Goal: Task Accomplishment & Management: Use online tool/utility

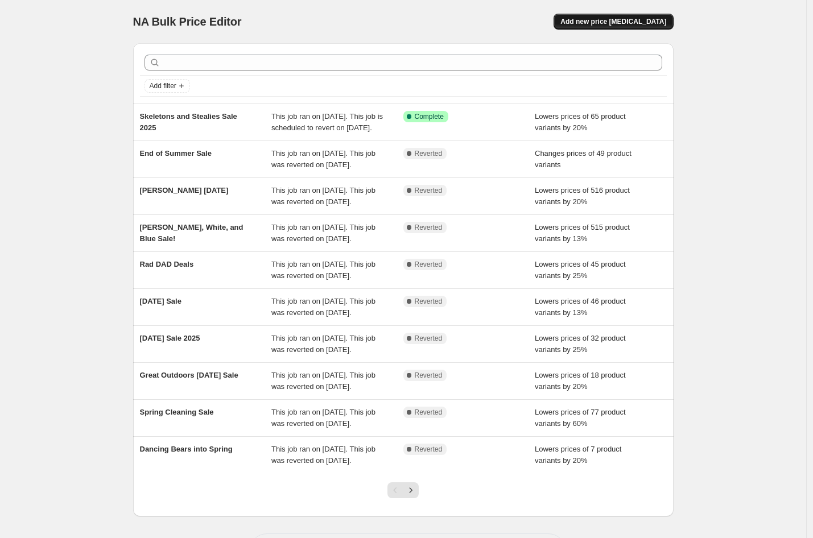
click at [630, 23] on span "Add new price [MEDICAL_DATA]" at bounding box center [613, 21] width 106 height 9
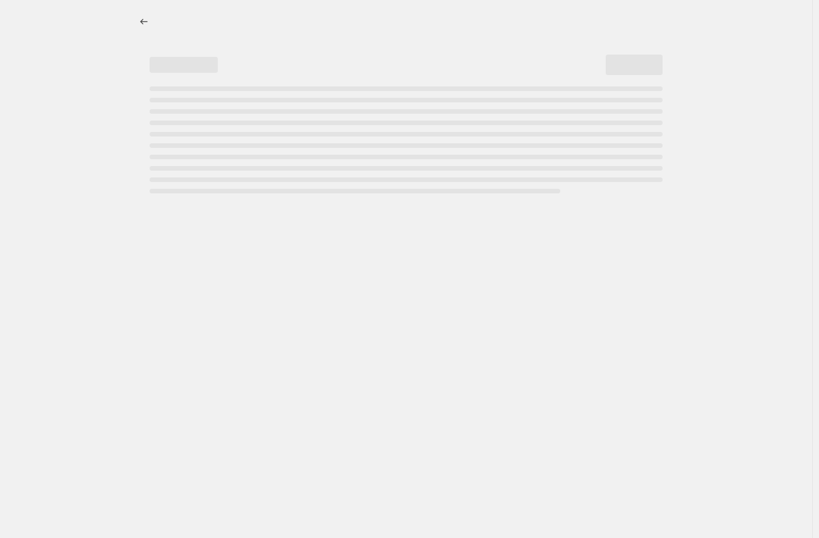
select select "percentage"
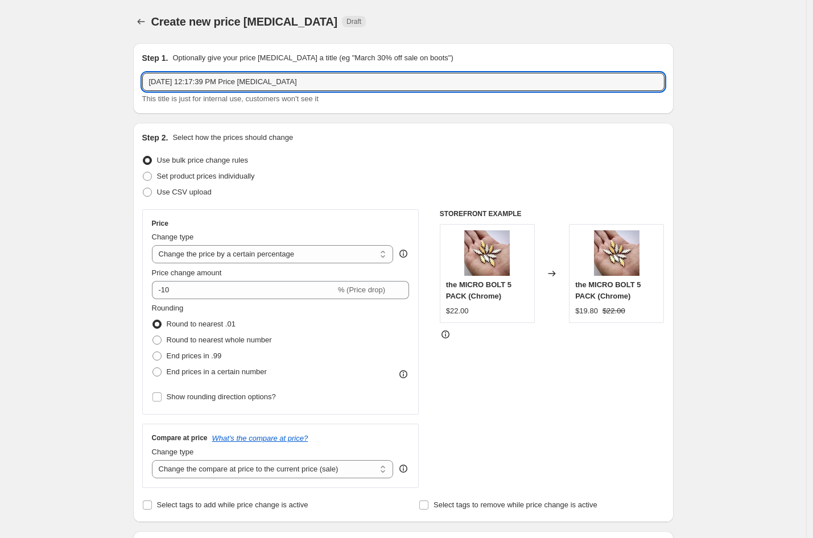
drag, startPoint x: 358, startPoint y: 81, endPoint x: 105, endPoint y: 81, distance: 252.6
type input "[PERSON_NAME] [DATE]"
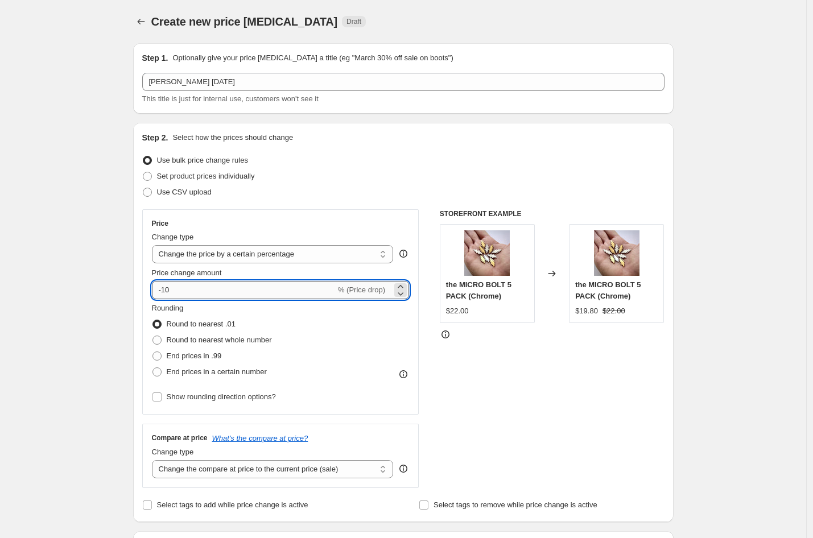
click at [170, 289] on input "-10" at bounding box center [244, 290] width 184 height 18
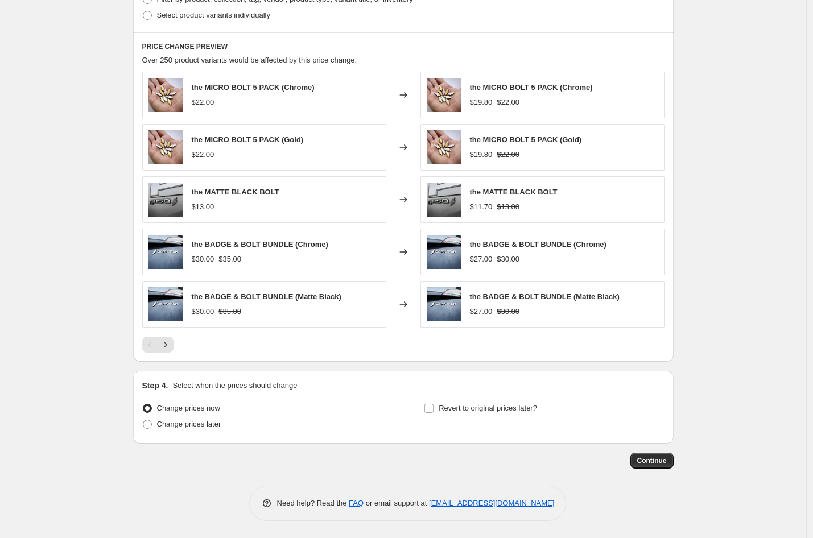
scroll to position [597, 0]
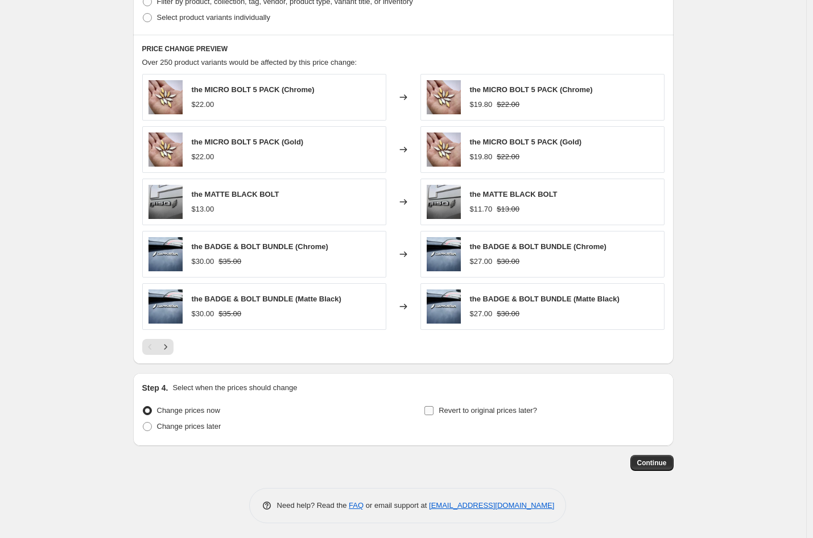
type input "-20"
click at [432, 409] on input "Revert to original prices later?" at bounding box center [428, 410] width 9 height 9
checkbox input "true"
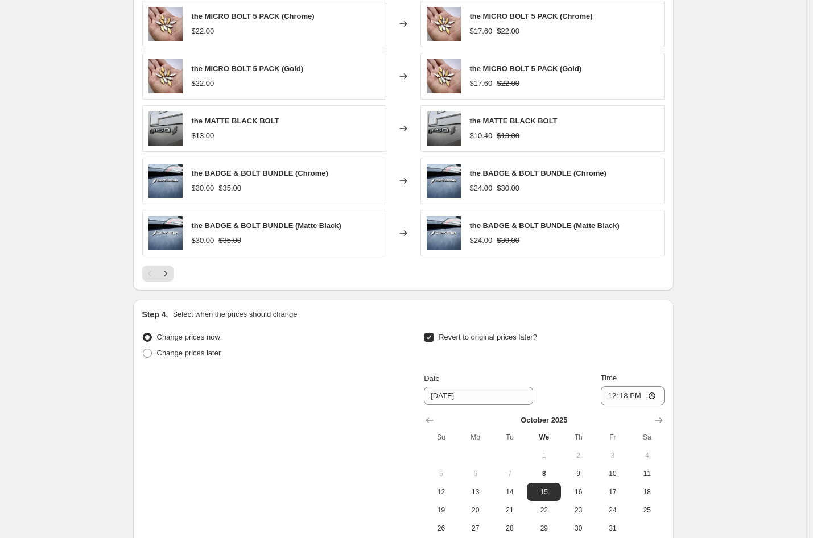
scroll to position [794, 0]
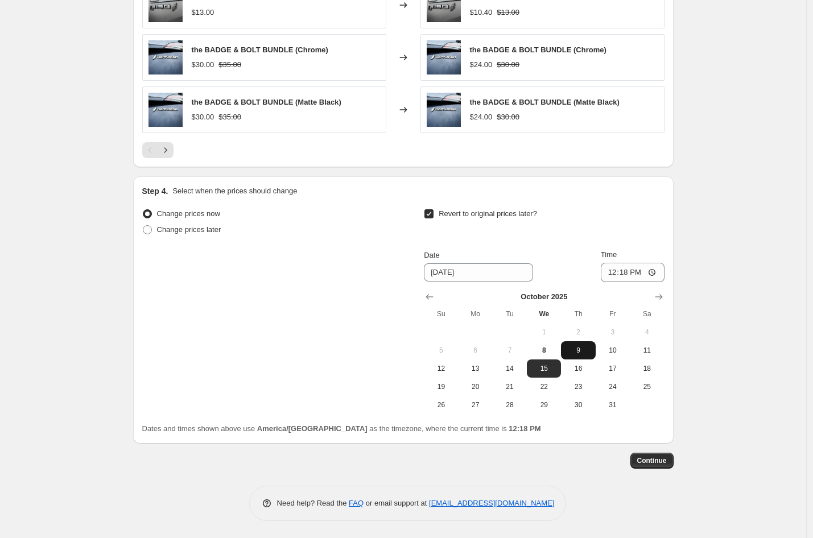
click at [581, 352] on span "9" at bounding box center [577, 350] width 25 height 9
type input "[DATE]"
click at [613, 273] on input "12:18" at bounding box center [633, 272] width 64 height 19
click at [639, 272] on input "15:18" at bounding box center [633, 272] width 64 height 19
type input "03:18"
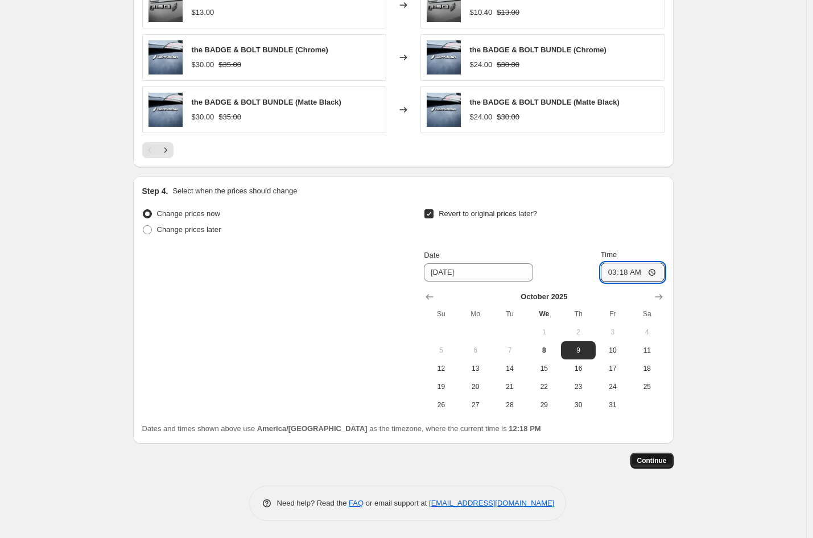
click at [659, 461] on span "Continue" at bounding box center [652, 460] width 30 height 9
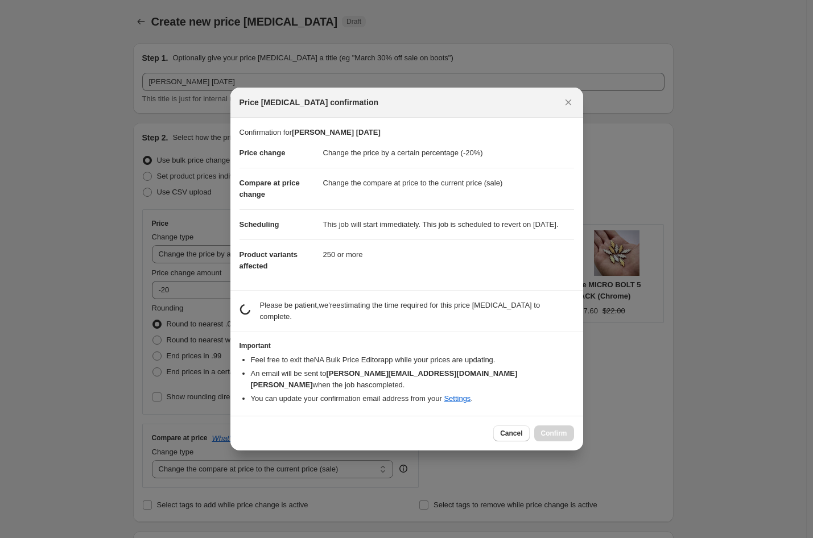
scroll to position [0, 0]
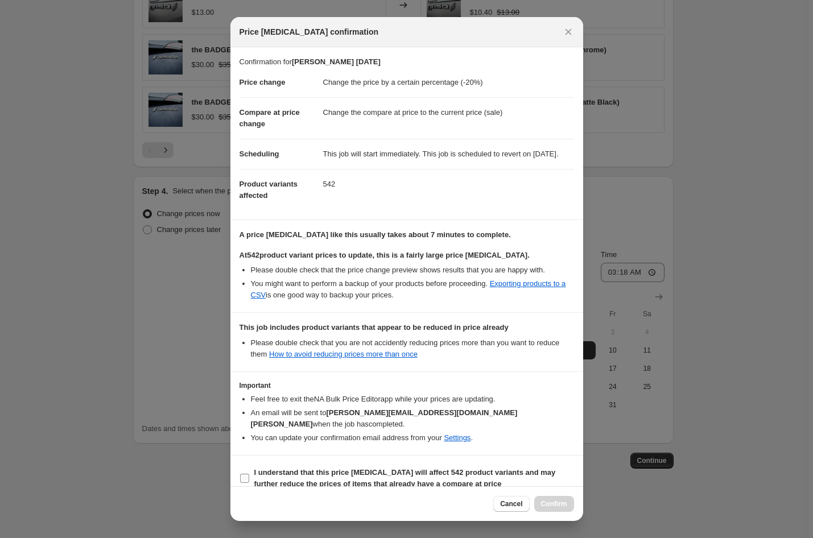
click at [243, 478] on input "I understand that this price [MEDICAL_DATA] will affect 542 product variants an…" at bounding box center [244, 478] width 9 height 9
checkbox input "true"
click at [550, 505] on span "Confirm" at bounding box center [554, 503] width 26 height 9
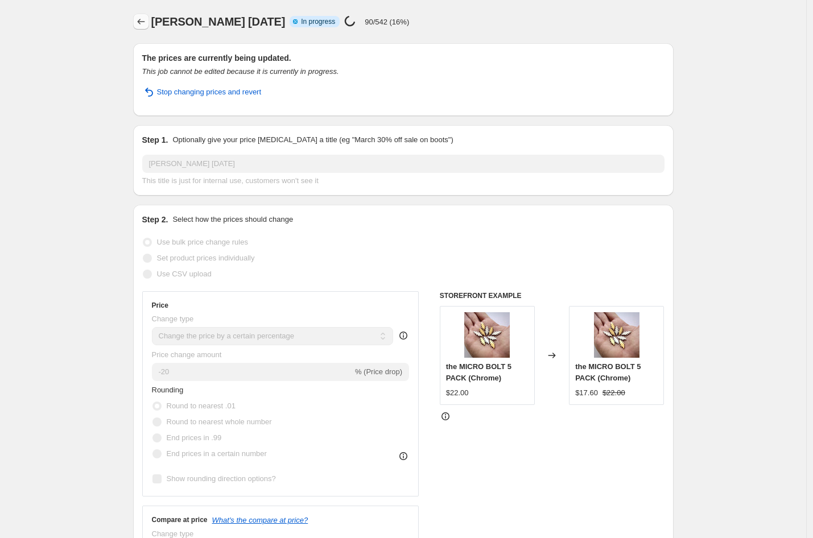
click at [145, 20] on icon "Price change jobs" at bounding box center [140, 21] width 11 height 11
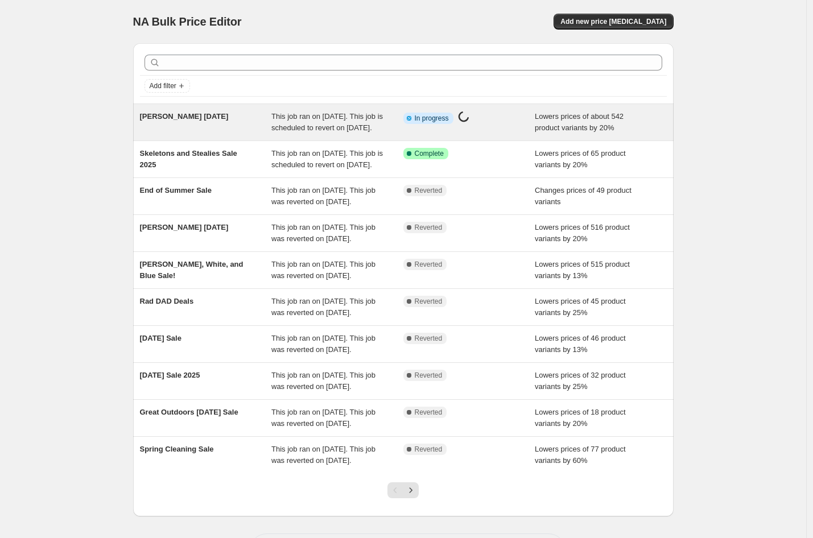
click at [352, 133] on div "This job ran on [DATE]. This job is scheduled to revert on [DATE]." at bounding box center [337, 122] width 132 height 23
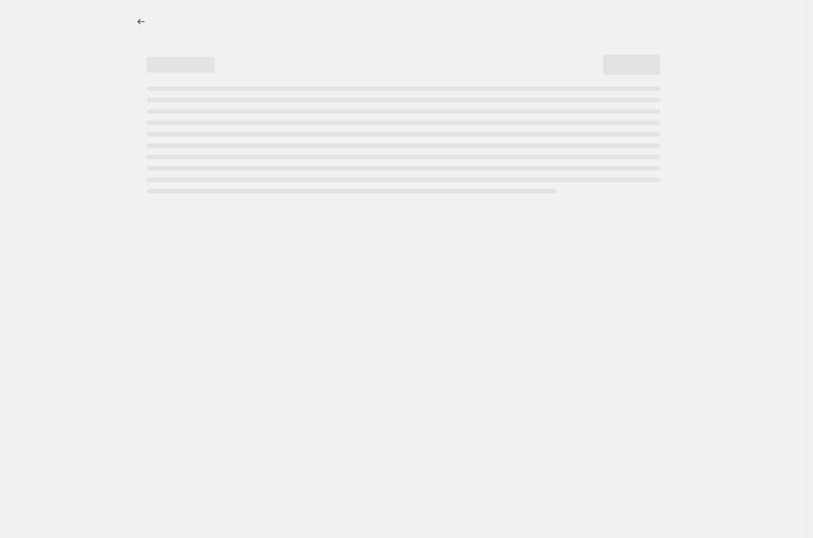
select select "percentage"
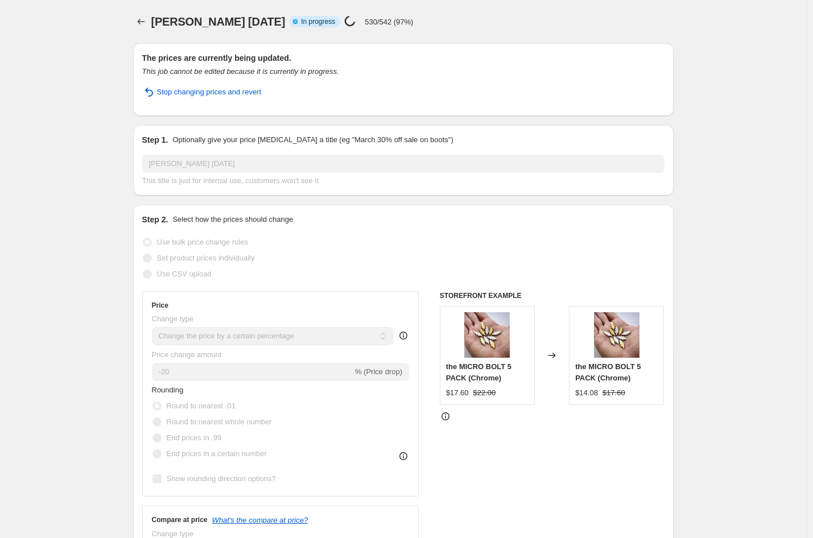
select select "percentage"
